Goal: Obtain resource: Obtain resource

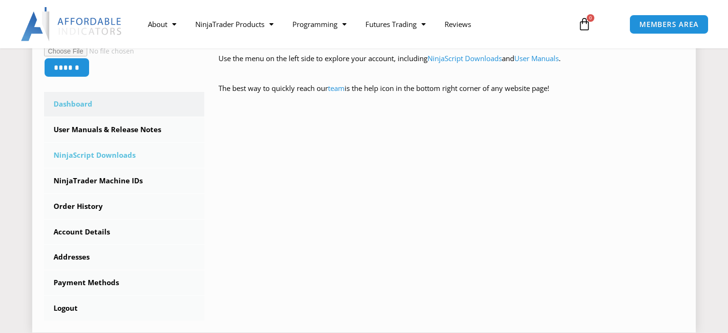
scroll to position [233, 0]
click at [99, 155] on link "NinjaScript Downloads" at bounding box center [124, 155] width 160 height 25
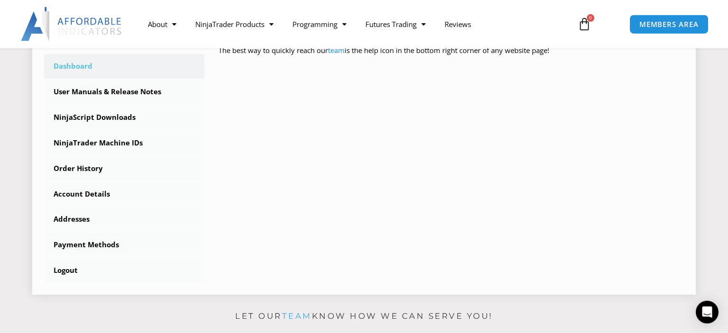
scroll to position [300, 0]
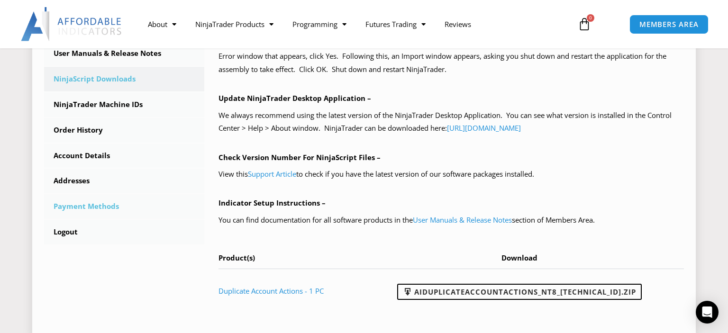
scroll to position [267, 0]
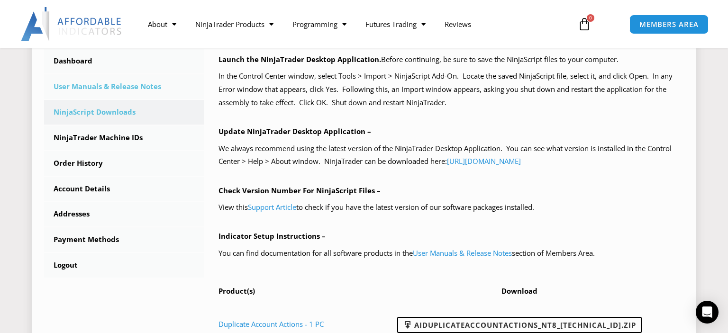
click at [104, 90] on link "User Manuals & Release Notes" at bounding box center [124, 86] width 160 height 25
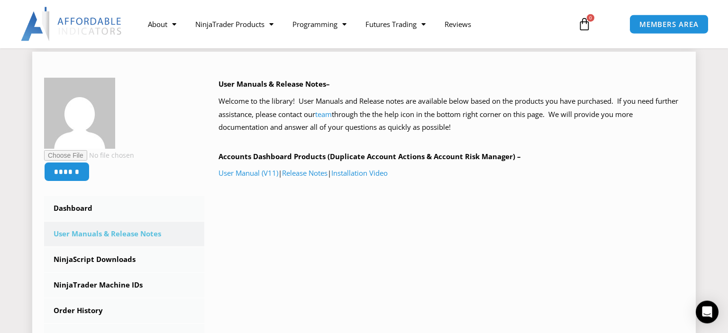
scroll to position [100, 0]
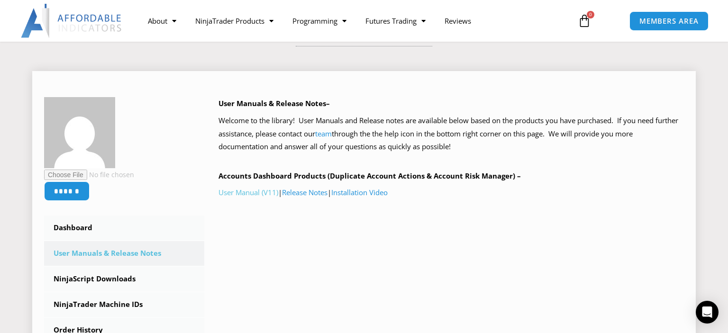
click at [250, 195] on link "User Manual (V11)" at bounding box center [248, 192] width 60 height 9
